Goal: Task Accomplishment & Management: Use online tool/utility

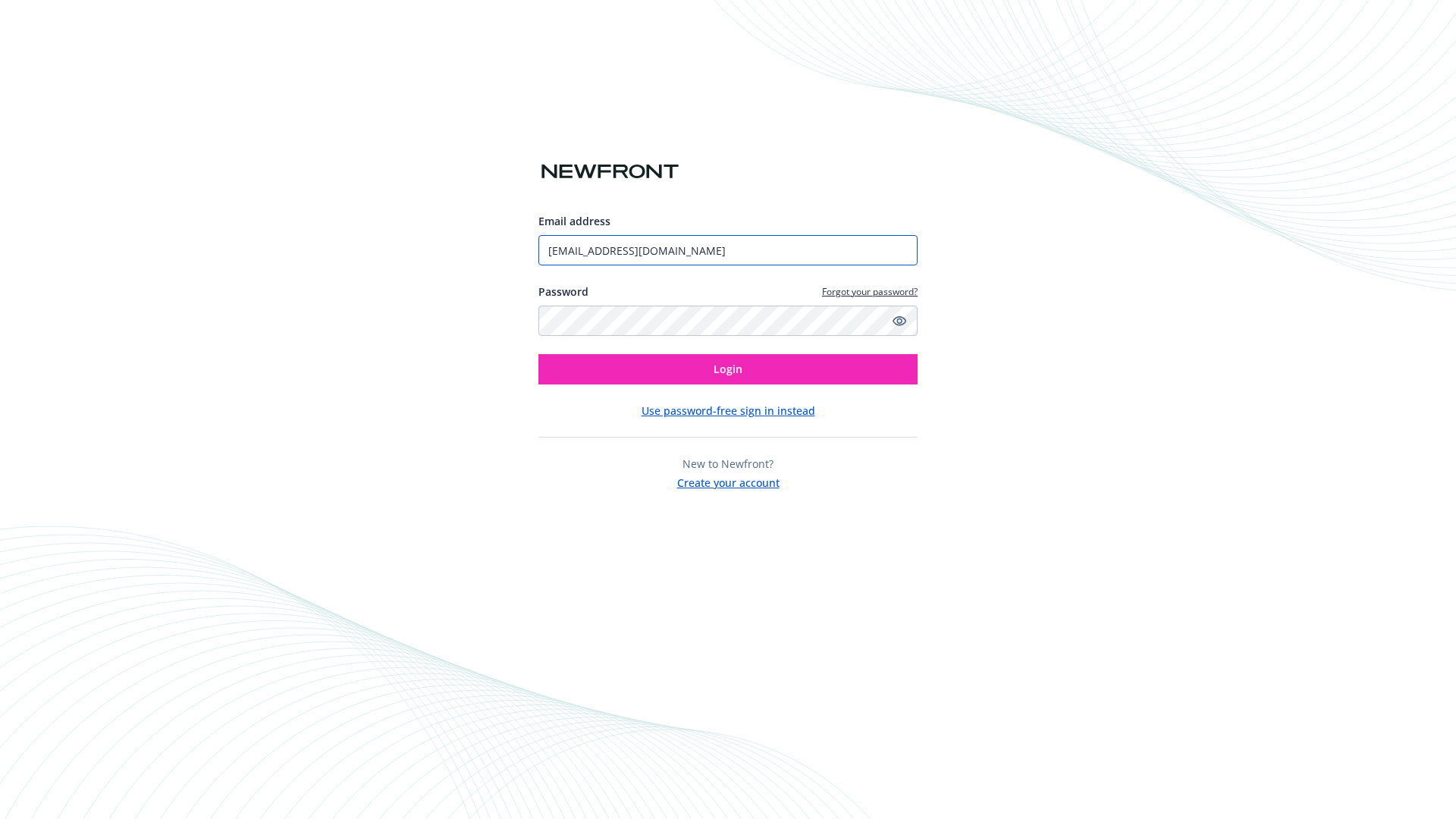
type input "[EMAIL_ADDRESS][DOMAIN_NAME]"
click at [728, 370] on span "Login" at bounding box center [727, 369] width 29 height 15
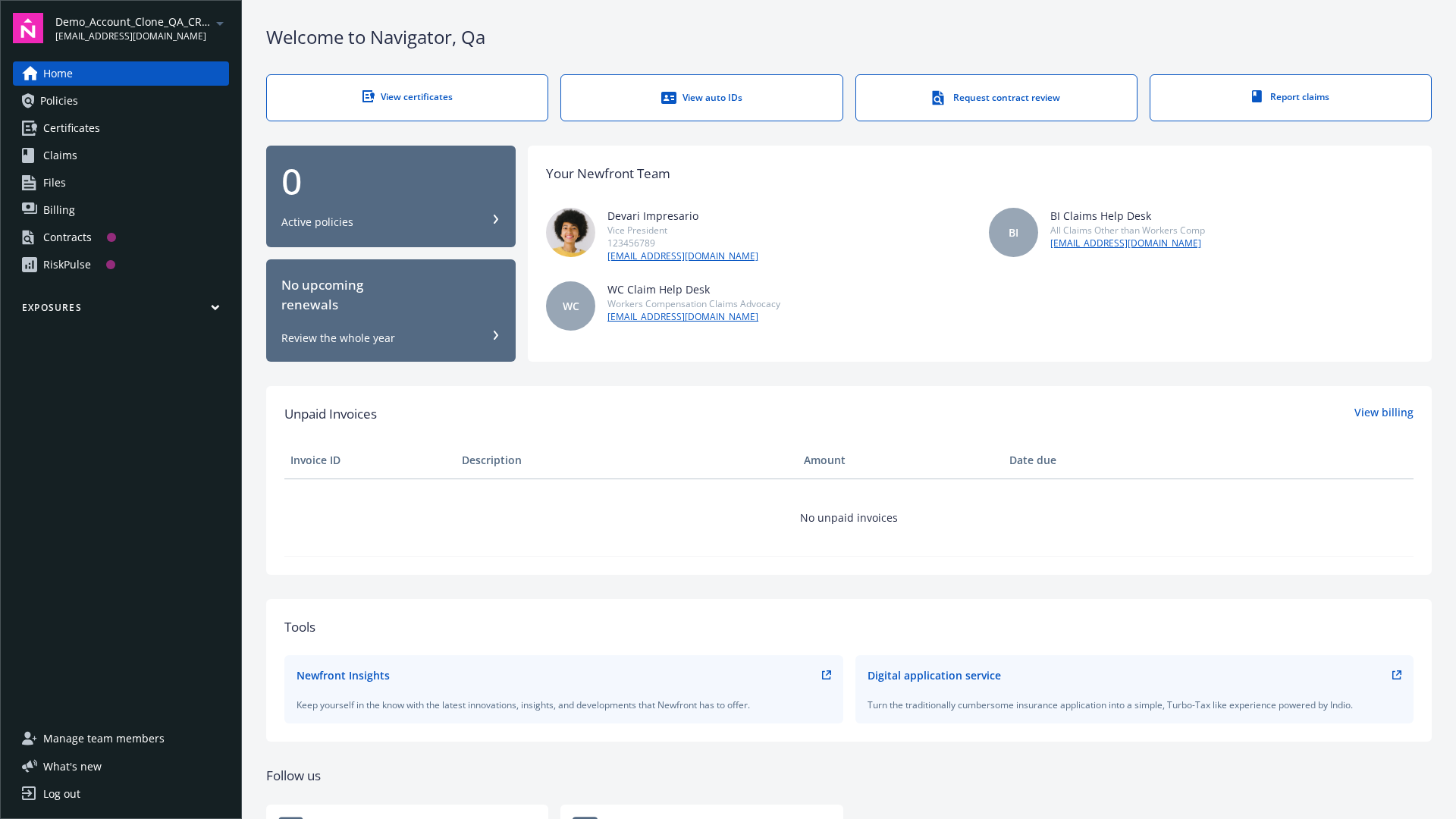
click at [142, 28] on span "Demo_Account_Clone_QA_CR_Tests_Prospect" at bounding box center [133, 22] width 156 height 16
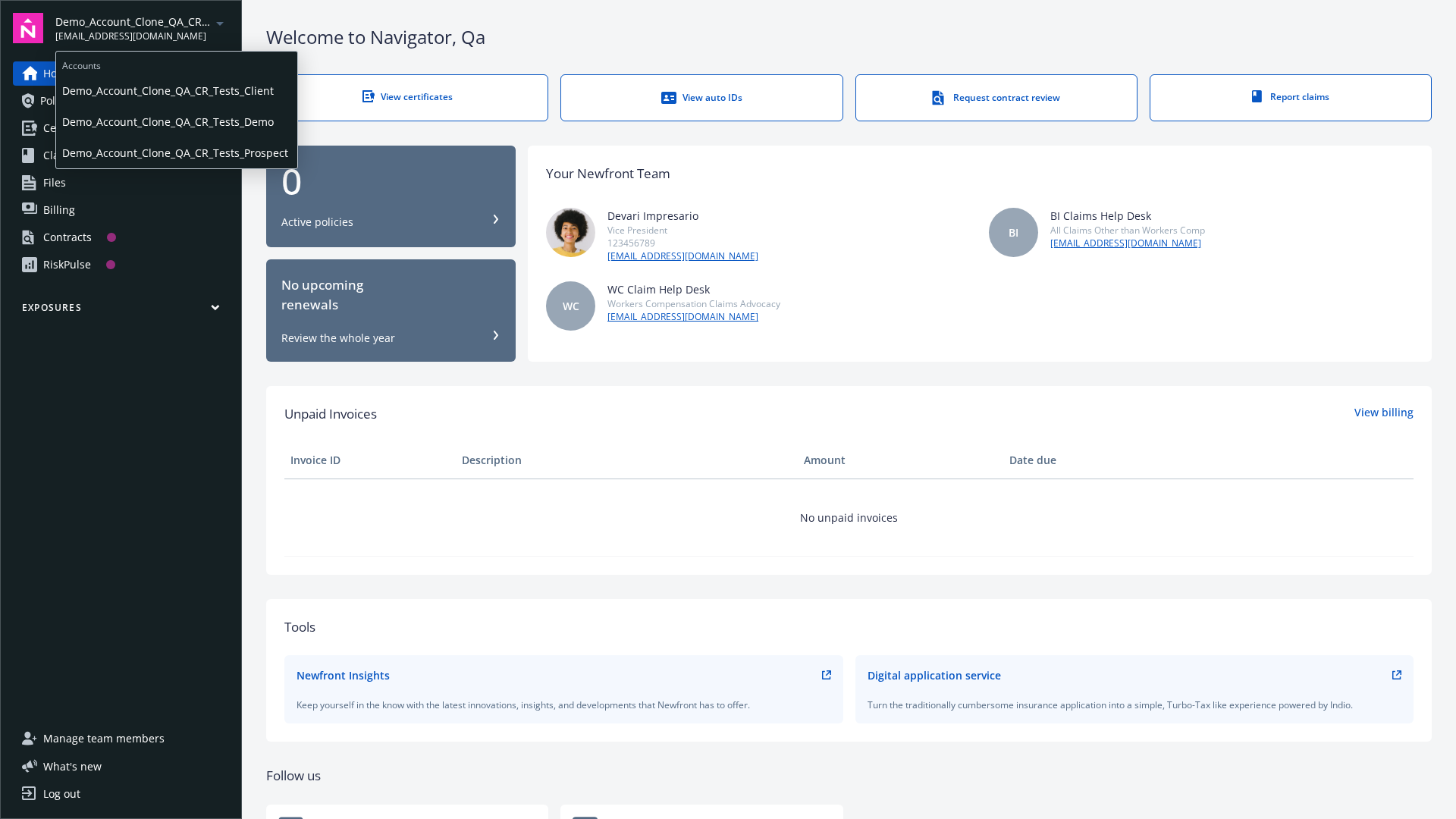
click at [175, 90] on span "Demo_Account_Clone_QA_CR_Tests_Client" at bounding box center [177, 91] width 229 height 31
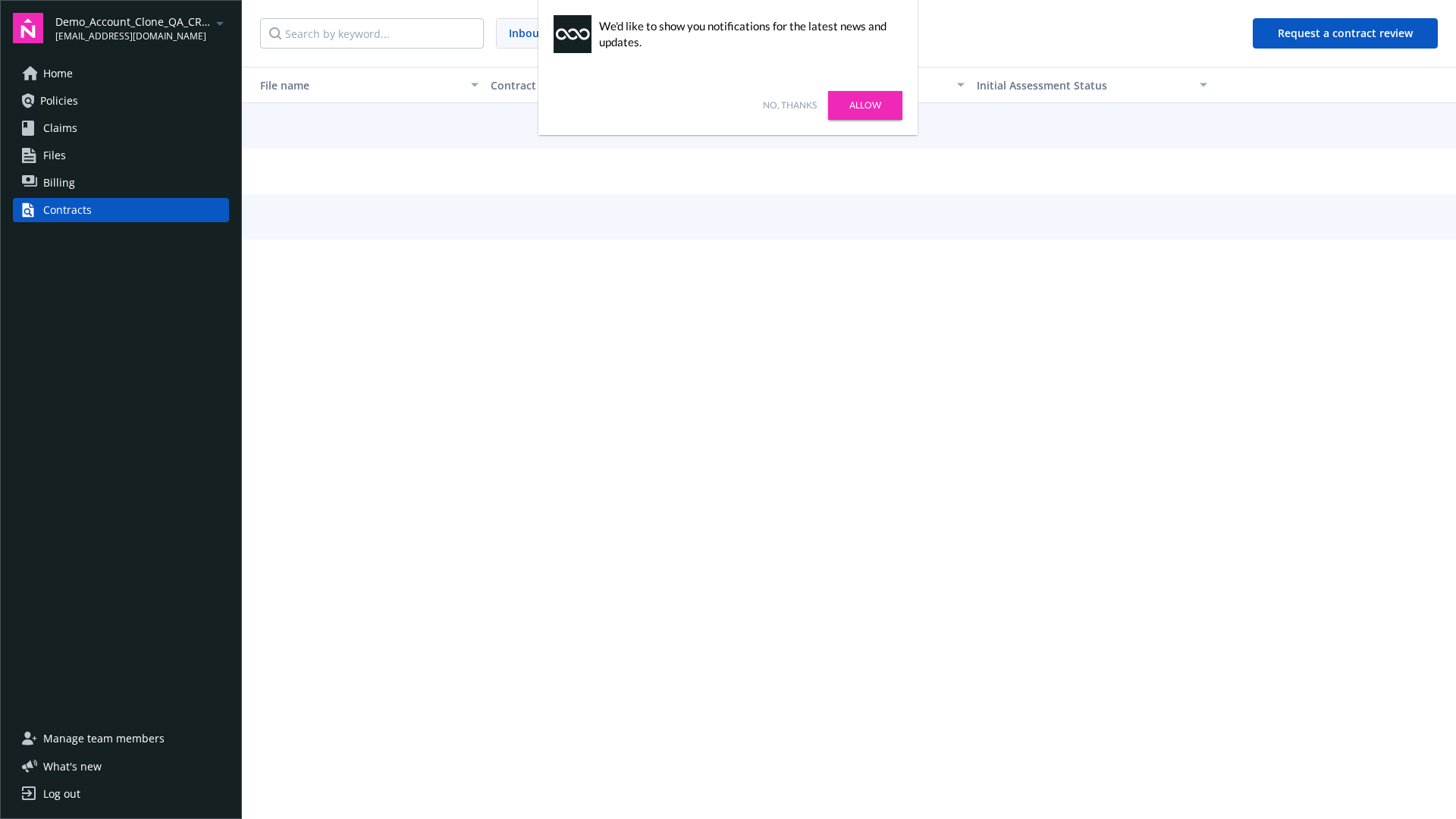
click at [789, 106] on link "No, thanks" at bounding box center [789, 106] width 54 height 14
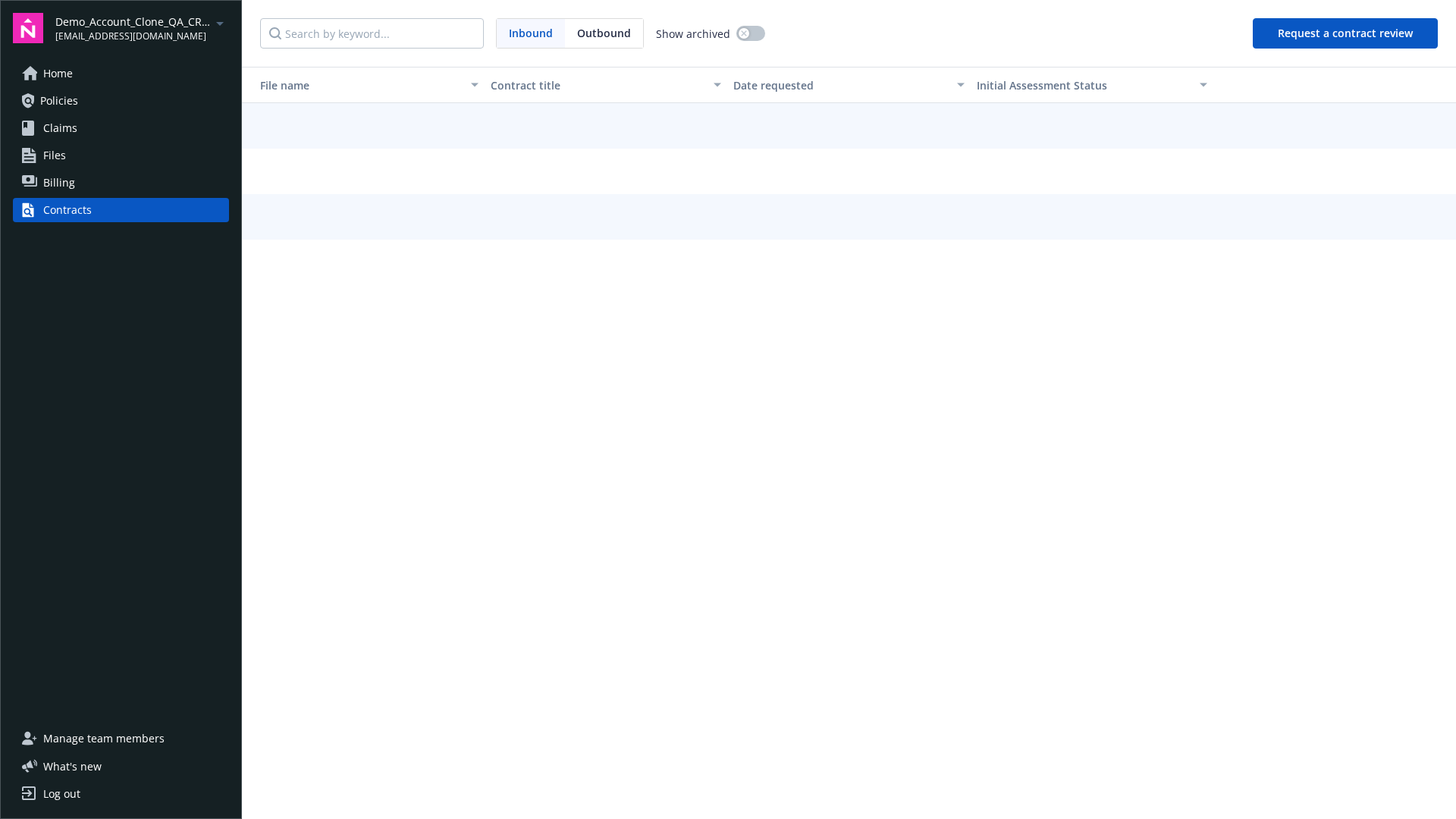
click at [1346, 34] on button "Request a contract review" at bounding box center [1345, 33] width 185 height 30
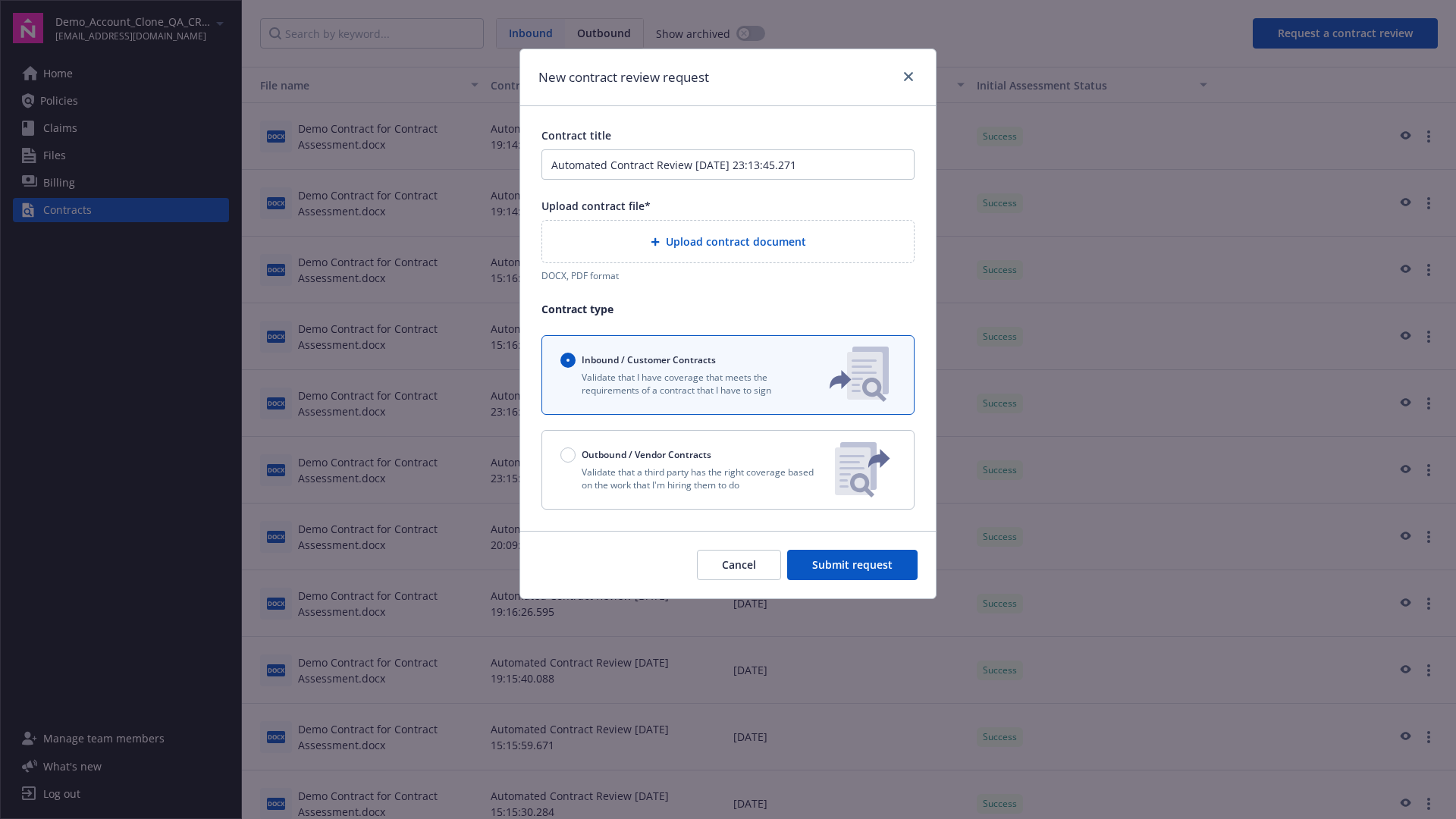
type input "Automated Contract Review 08-12-2025 23:13:45.271"
click at [728, 469] on p "Validate that a third party has the right coverage based on the work that I'm h…" at bounding box center [691, 479] width 262 height 26
radio input "false"
radio input "true"
click at [854, 572] on span "Submit request" at bounding box center [852, 564] width 81 height 15
